Goal: Communication & Community: Share content

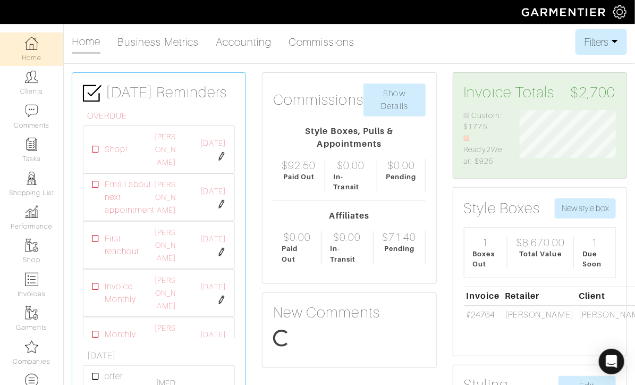
scroll to position [57, 112]
click at [626, 12] on img at bounding box center [620, 11] width 13 height 13
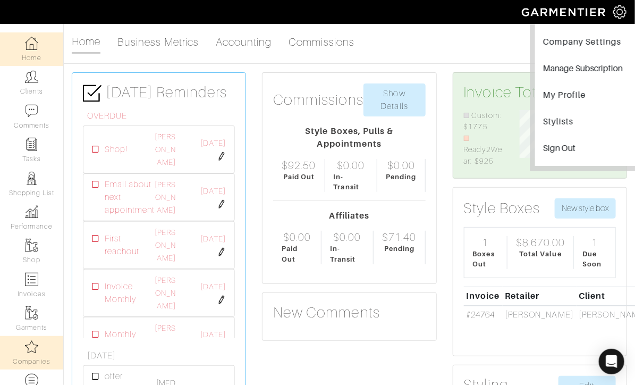
click at [27, 353] on img at bounding box center [31, 346] width 13 height 13
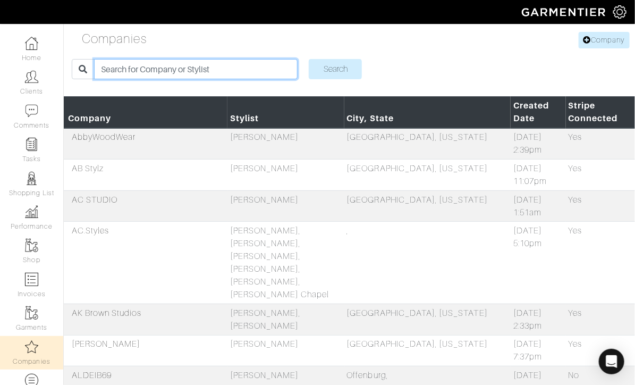
click at [140, 71] on input "search" at bounding box center [196, 69] width 204 height 20
type input "marconi"
click at [309, 59] on input "Search" at bounding box center [335, 69] width 53 height 20
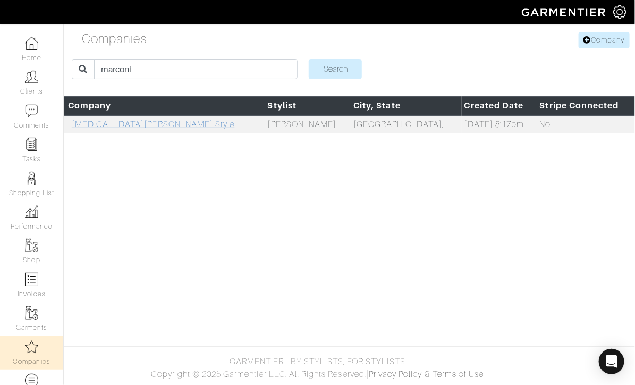
click at [105, 126] on link "Alli Marconi Style" at bounding box center [153, 125] width 163 height 10
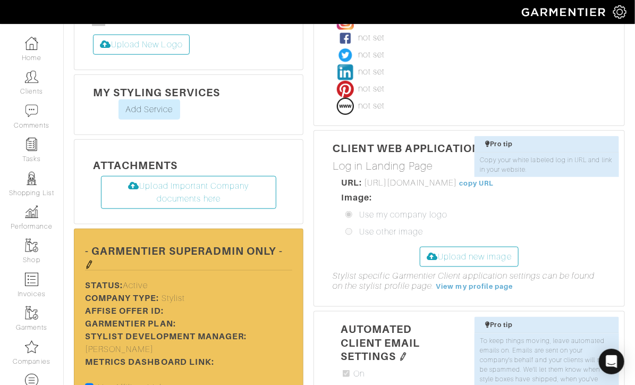
scroll to position [306, 0]
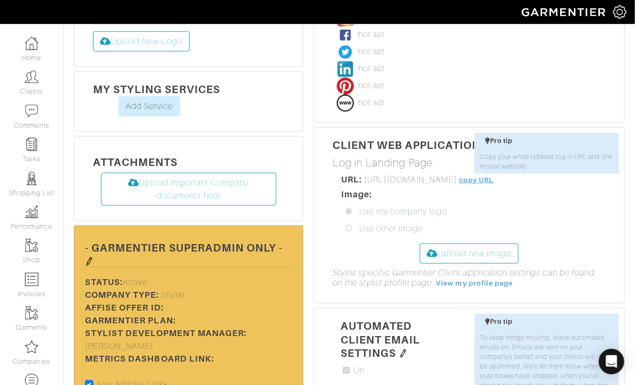
click at [494, 178] on link "copy URL" at bounding box center [476, 180] width 35 height 8
click at [596, 188] on div "Image: Use my company logo Use other image" at bounding box center [473, 211] width 265 height 47
click at [494, 180] on link "copy URL" at bounding box center [476, 180] width 35 height 8
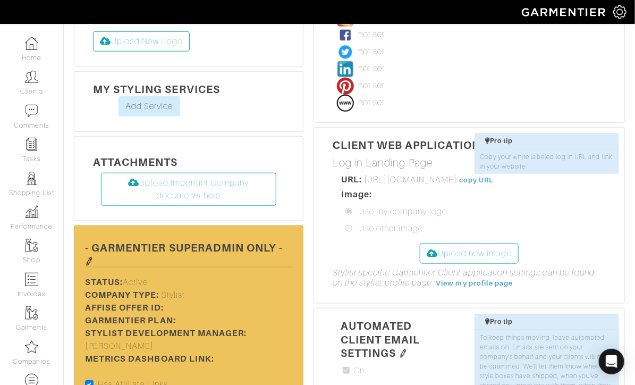
click at [566, 188] on div "Image: Use my company logo Use other image" at bounding box center [473, 211] width 265 height 47
drag, startPoint x: 559, startPoint y: 178, endPoint x: 364, endPoint y: 180, distance: 195.2
click at [364, 180] on span "https://alli-marconi-style.client.garmentier.co/login" at bounding box center [410, 180] width 93 height 10
copy span "https://alli-marconi-style.client.garmentier.co/login"
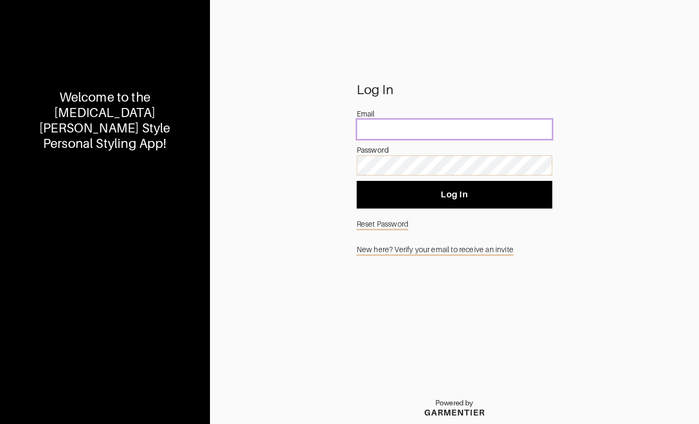
click at [376, 133] on input "email" at bounding box center [455, 129] width 196 height 20
click at [430, 247] on link "New here? Verify your email to receive an invite" at bounding box center [455, 249] width 196 height 20
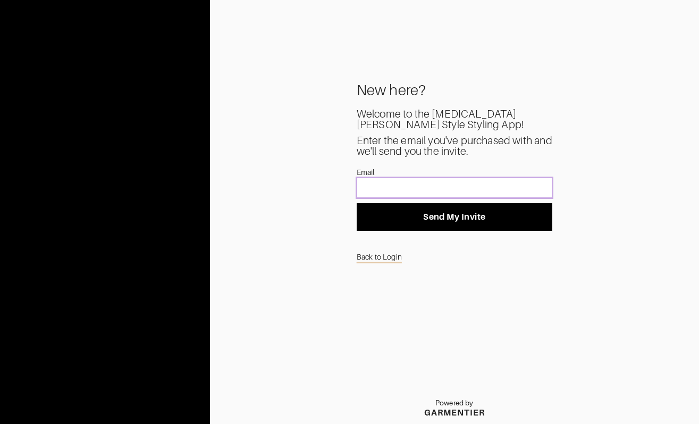
click at [400, 187] on input "text" at bounding box center [455, 188] width 196 height 20
type input "hello@allimarconistyle.com"
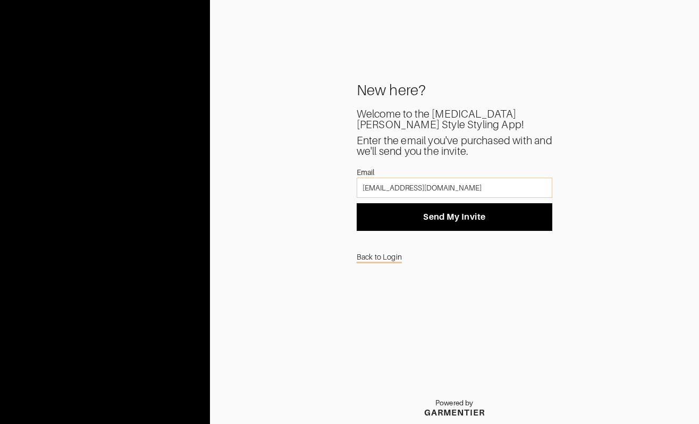
click at [296, 229] on div "New here? Welcome to the Alli Marconi Style Styling App! Enter the email you've…" at bounding box center [455, 254] width 490 height 339
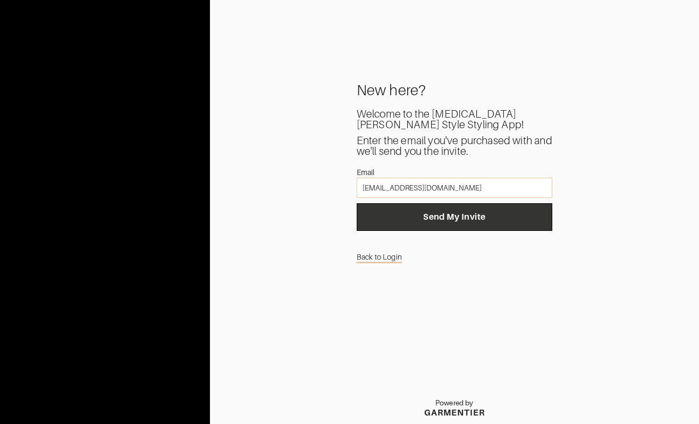
click at [413, 209] on button "Send My Invite" at bounding box center [455, 217] width 196 height 28
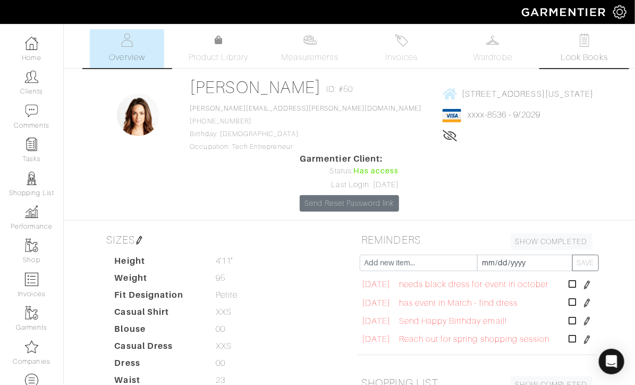
click at [577, 41] on link "Look Books" at bounding box center [585, 48] width 74 height 39
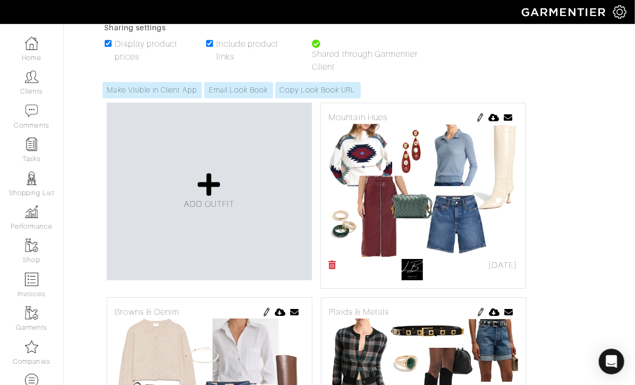
scroll to position [8092, 0]
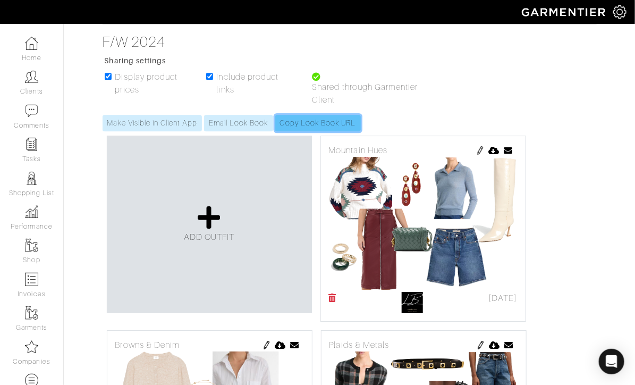
click at [307, 120] on link "Copy Look Book URL" at bounding box center [318, 123] width 86 height 16
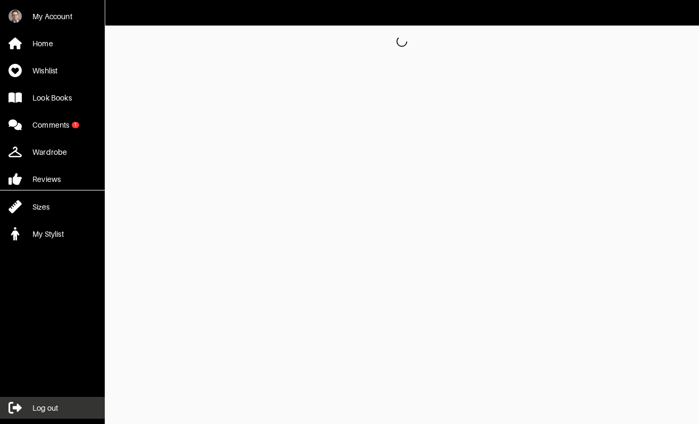
click at [32, 413] on link "Log out" at bounding box center [52, 408] width 105 height 22
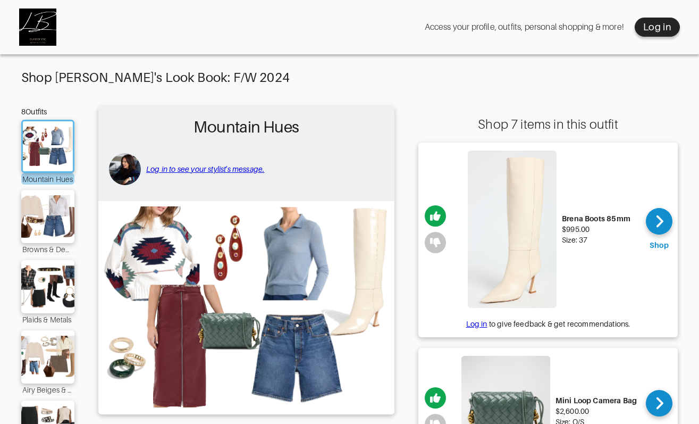
scroll to position [23, 0]
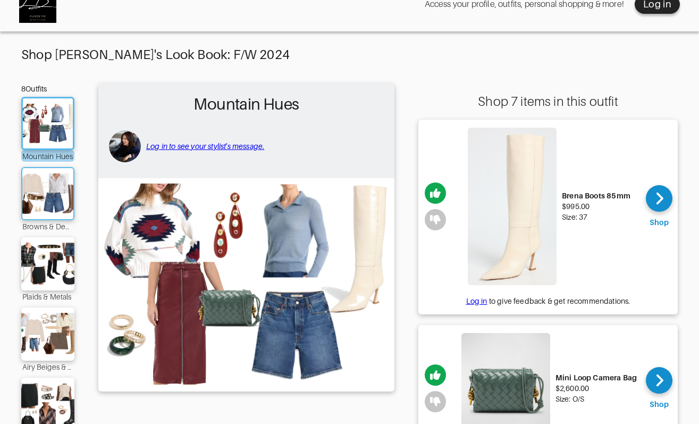
click at [48, 184] on img at bounding box center [47, 193] width 57 height 40
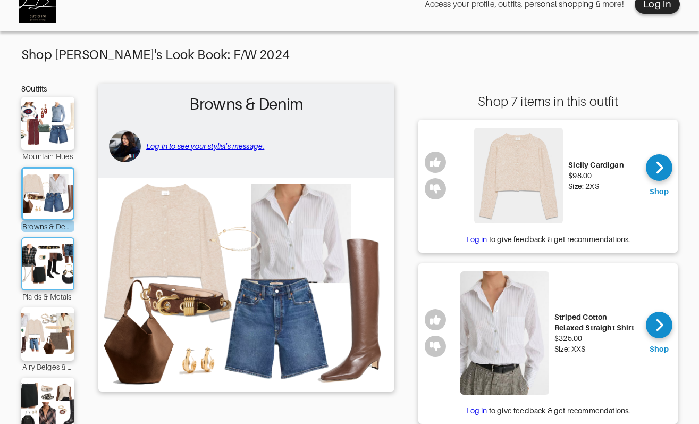
click at [54, 256] on img at bounding box center [47, 264] width 57 height 40
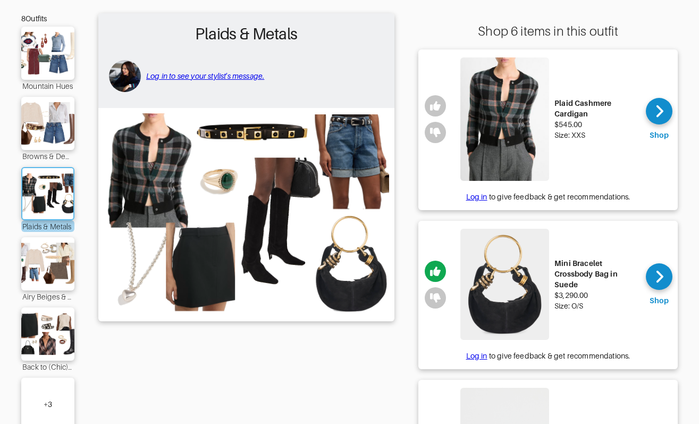
scroll to position [96, 0]
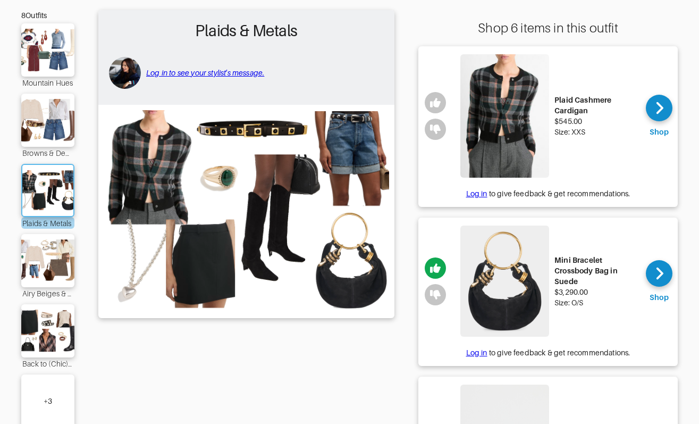
click at [54, 256] on img at bounding box center [48, 260] width 61 height 43
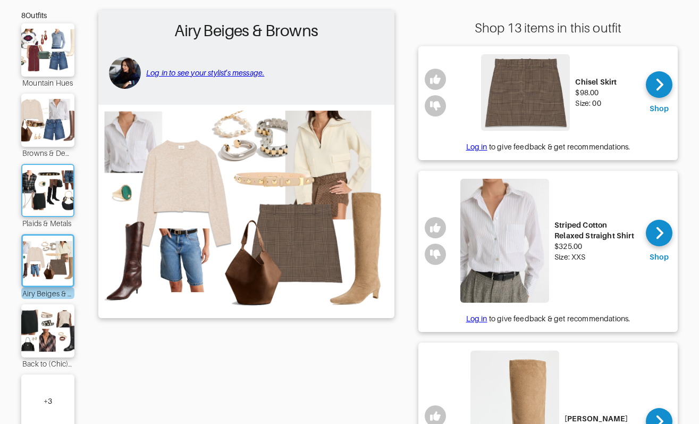
click at [54, 256] on img at bounding box center [48, 260] width 56 height 39
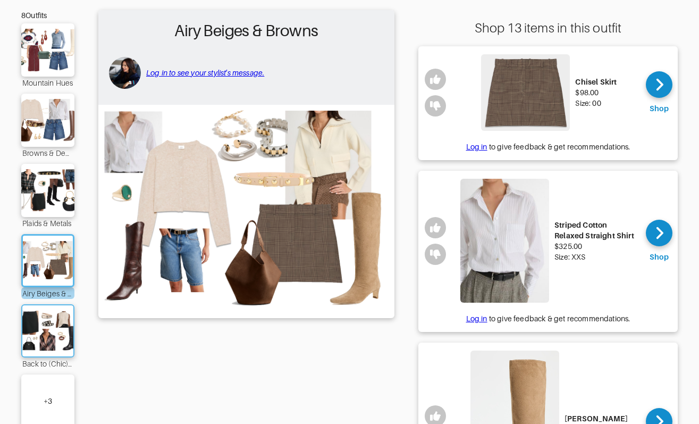
click at [51, 319] on img at bounding box center [47, 331] width 57 height 40
